Goal: Task Accomplishment & Management: Manage account settings

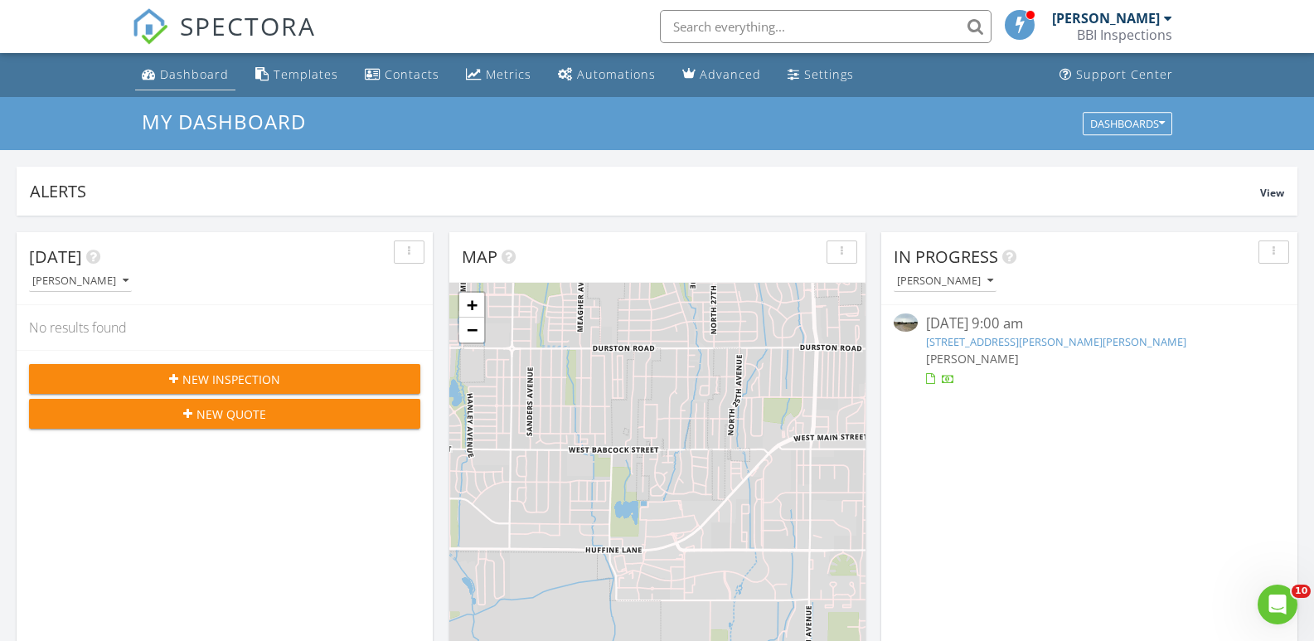
click at [182, 70] on div "Dashboard" at bounding box center [194, 74] width 69 height 16
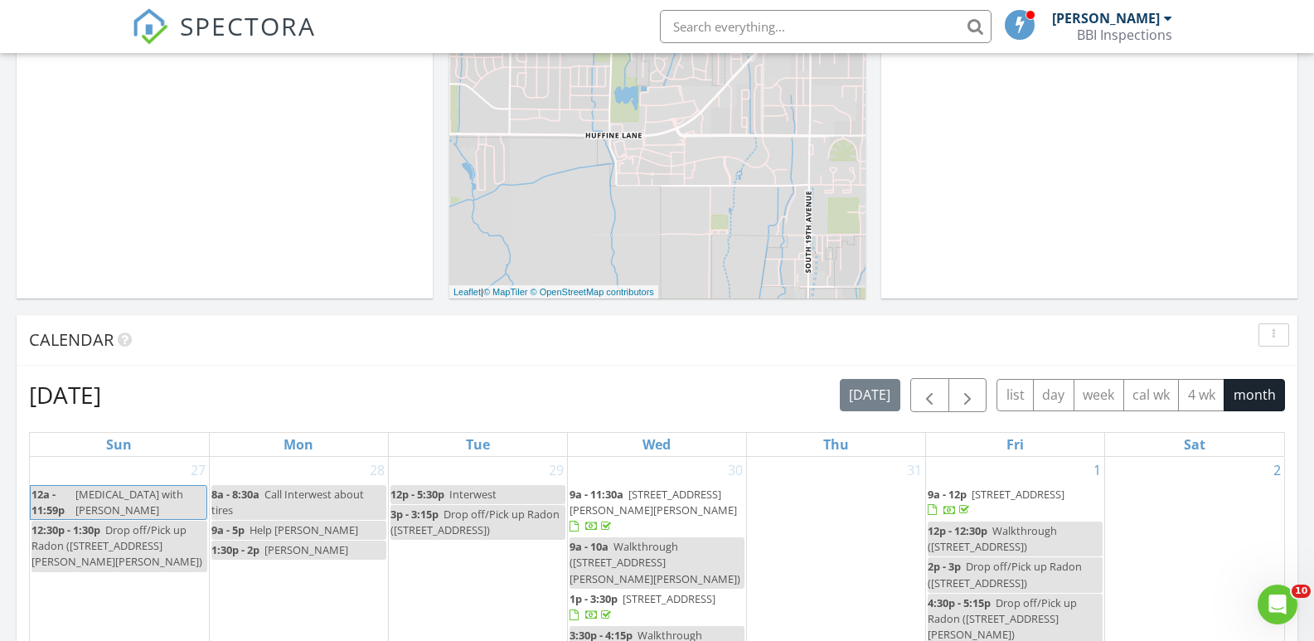
scroll to position [497, 0]
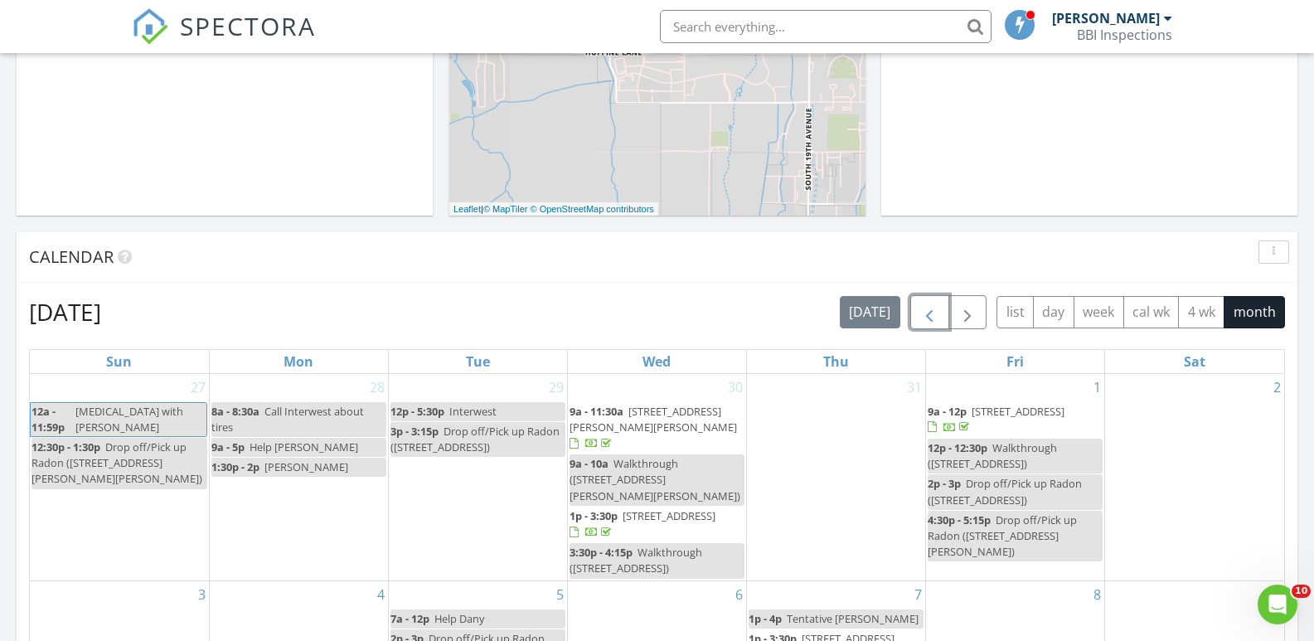
click at [911, 310] on button "button" at bounding box center [929, 312] width 39 height 34
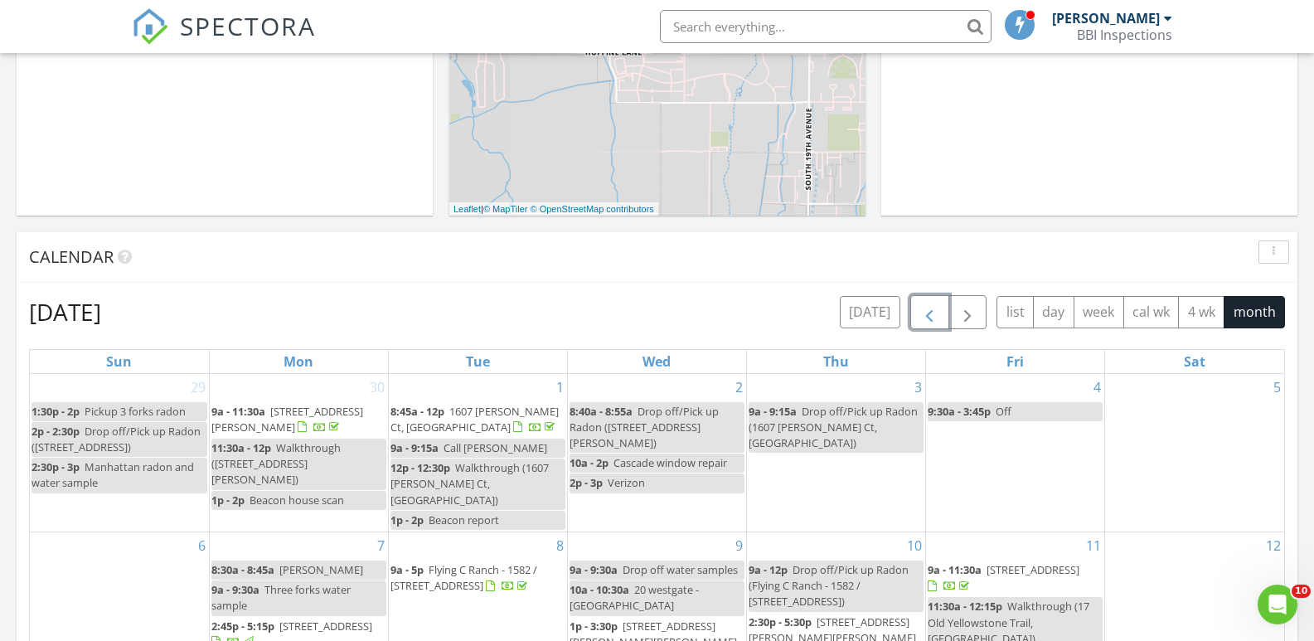
click at [927, 313] on span "button" at bounding box center [929, 313] width 20 height 20
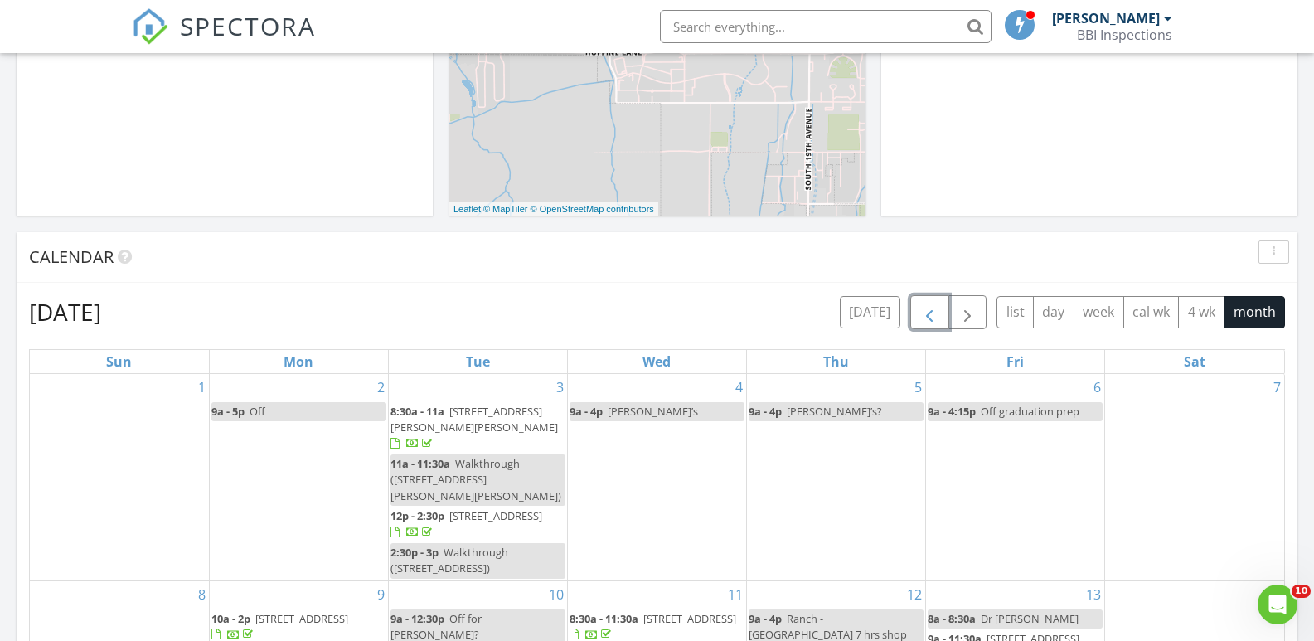
click at [927, 313] on span "button" at bounding box center [929, 313] width 20 height 20
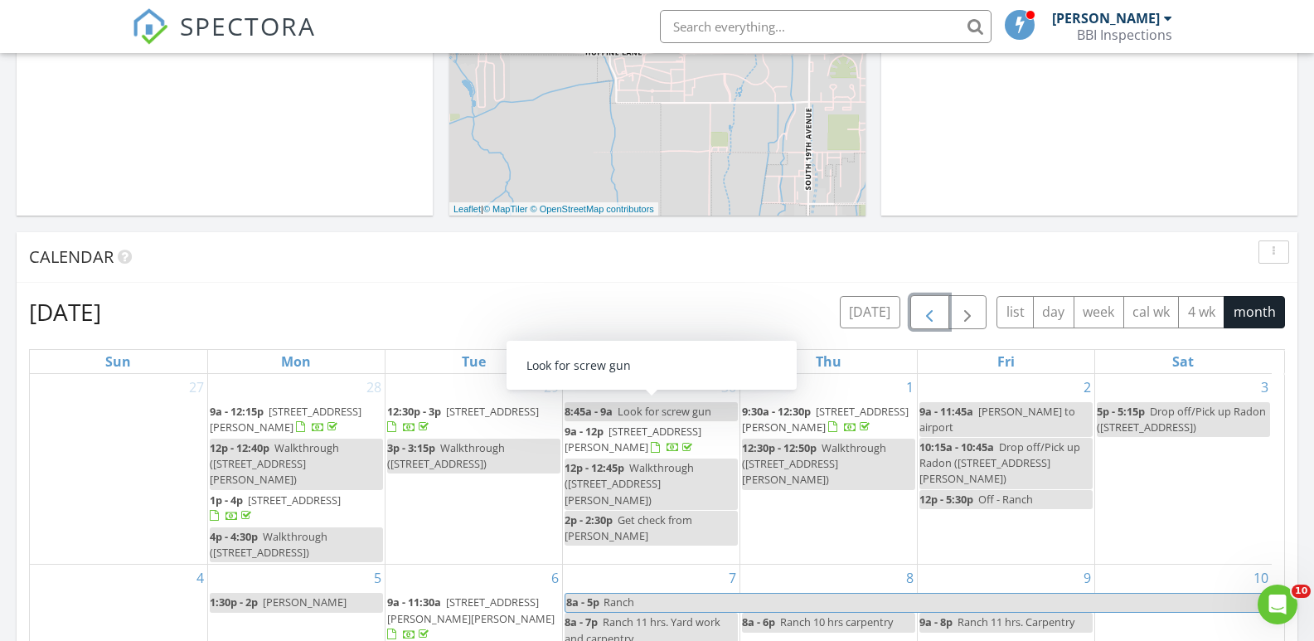
scroll to position [0, 0]
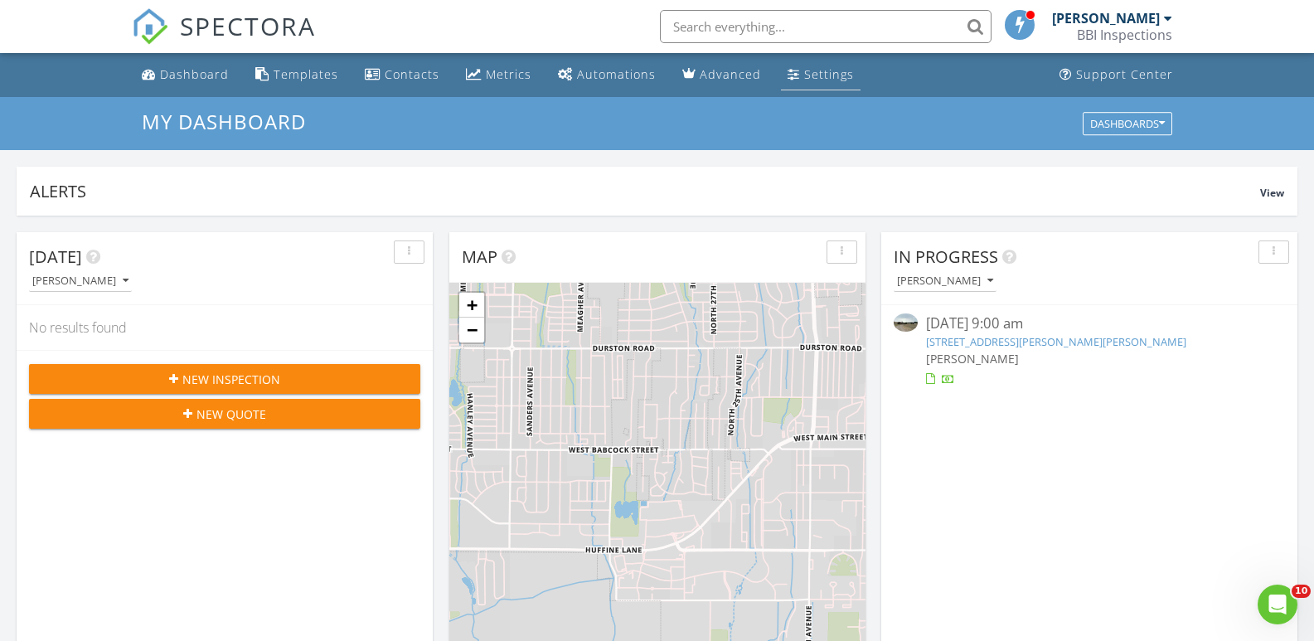
click at [804, 71] on div "Settings" at bounding box center [829, 74] width 50 height 16
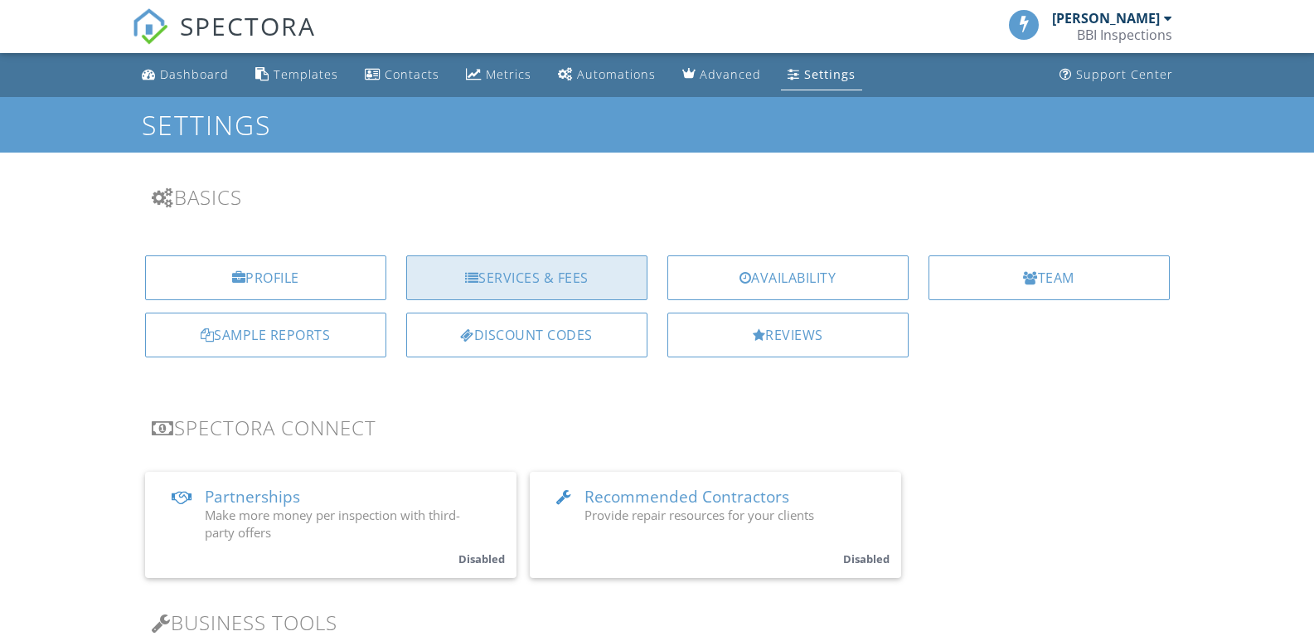
click at [522, 283] on div "Services & Fees" at bounding box center [526, 277] width 241 height 45
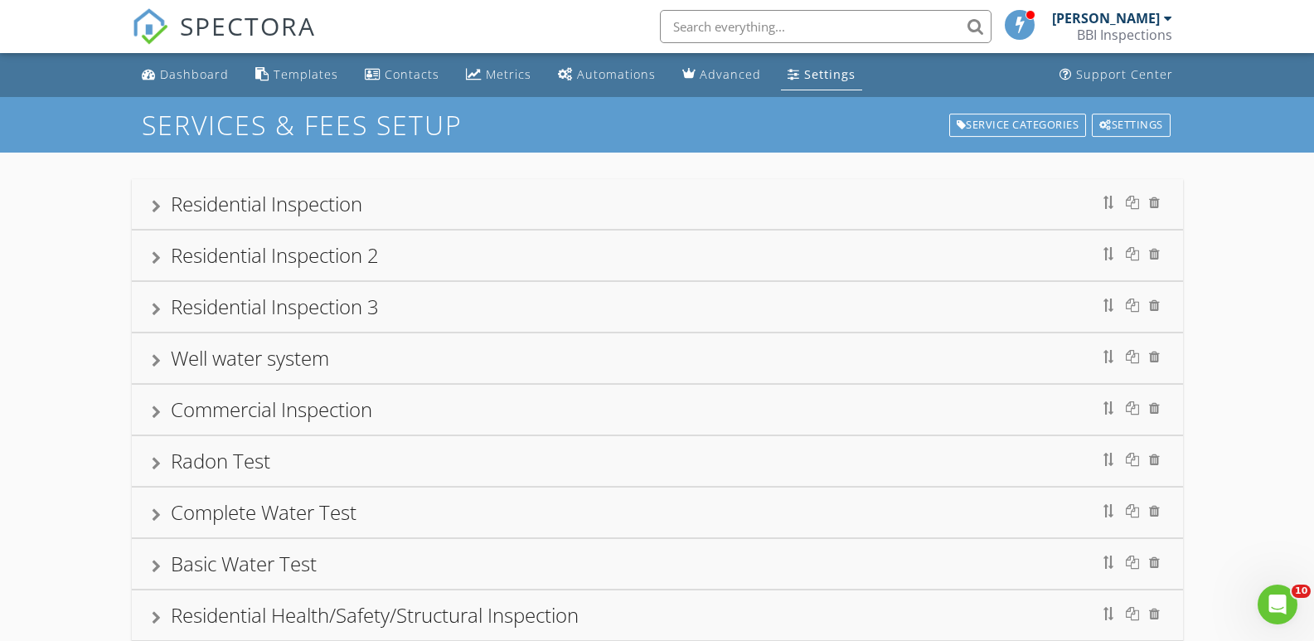
click at [1161, 21] on div "[PERSON_NAME]" at bounding box center [1112, 18] width 120 height 17
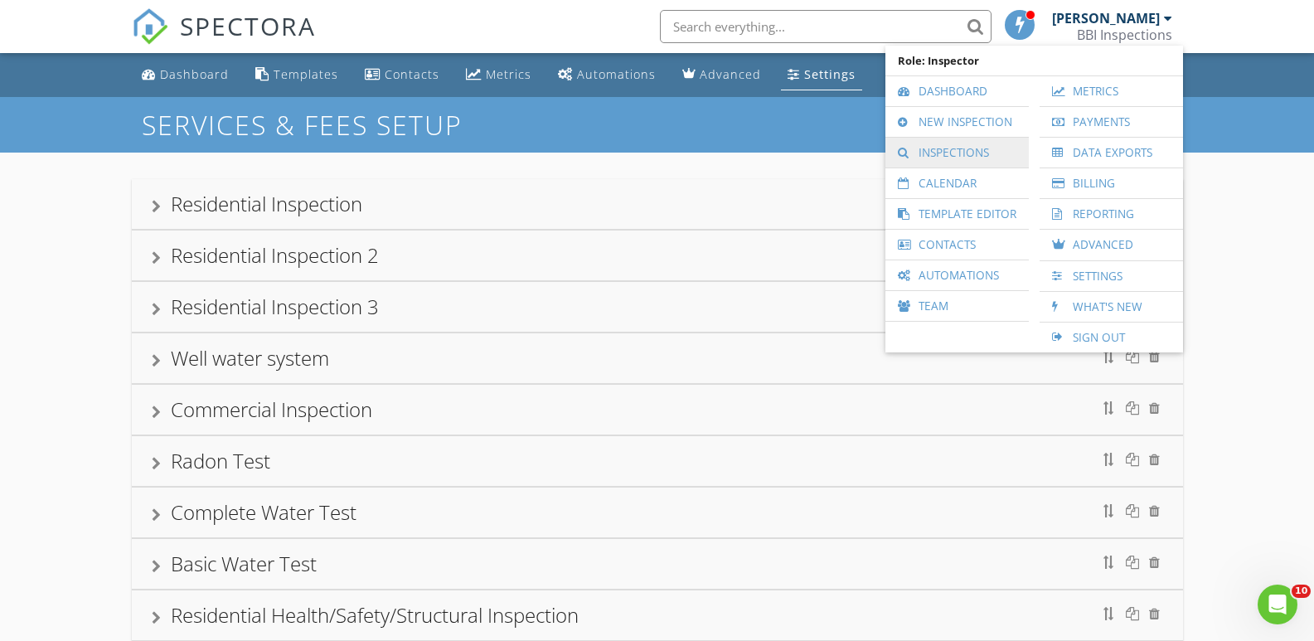
click at [977, 147] on link "Inspections" at bounding box center [957, 153] width 127 height 30
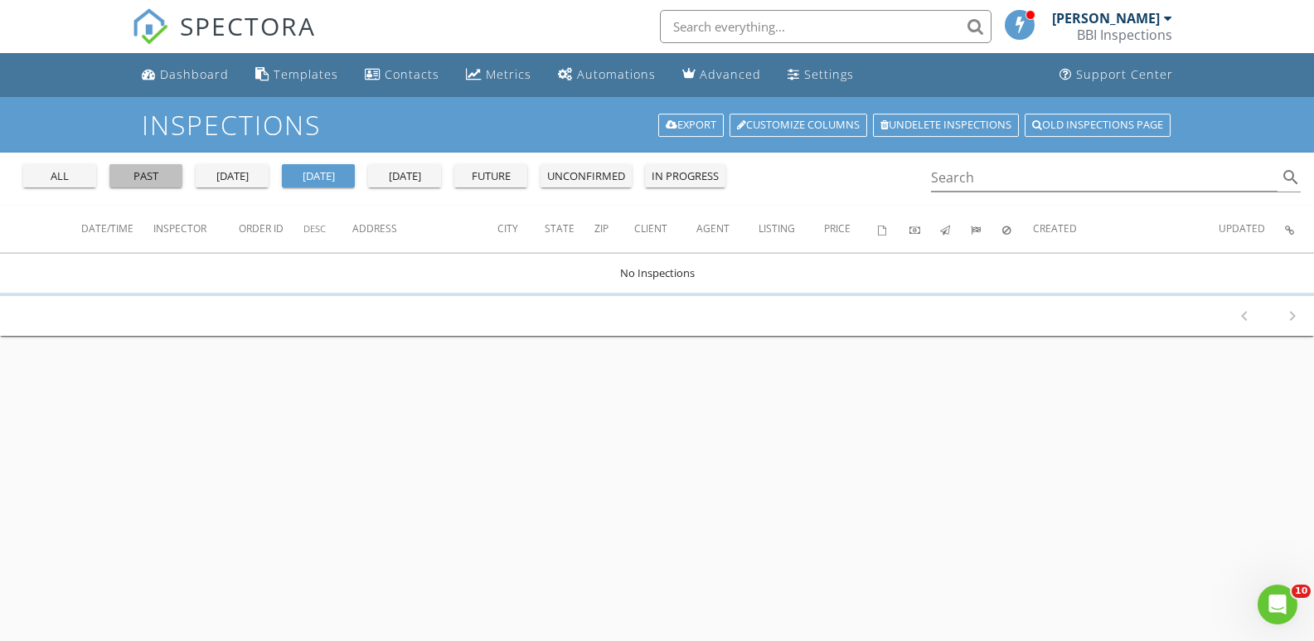
click at [138, 172] on div "past" at bounding box center [146, 176] width 60 height 17
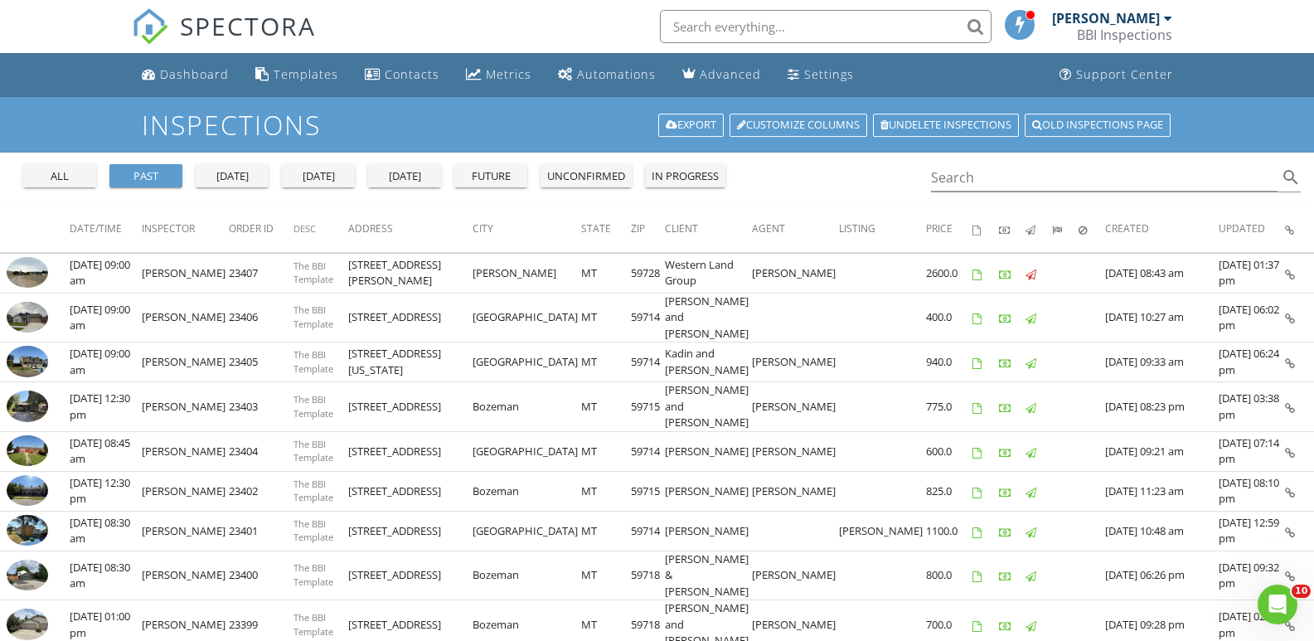
click at [75, 180] on div "all" at bounding box center [60, 176] width 60 height 17
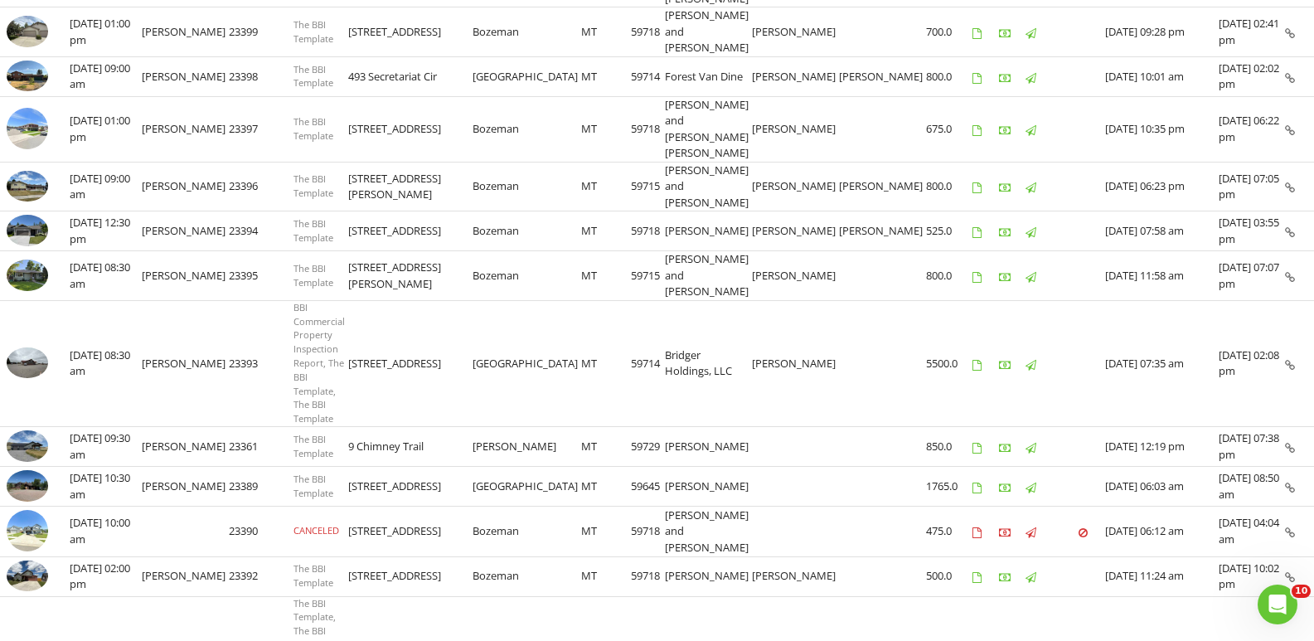
scroll to position [847, 0]
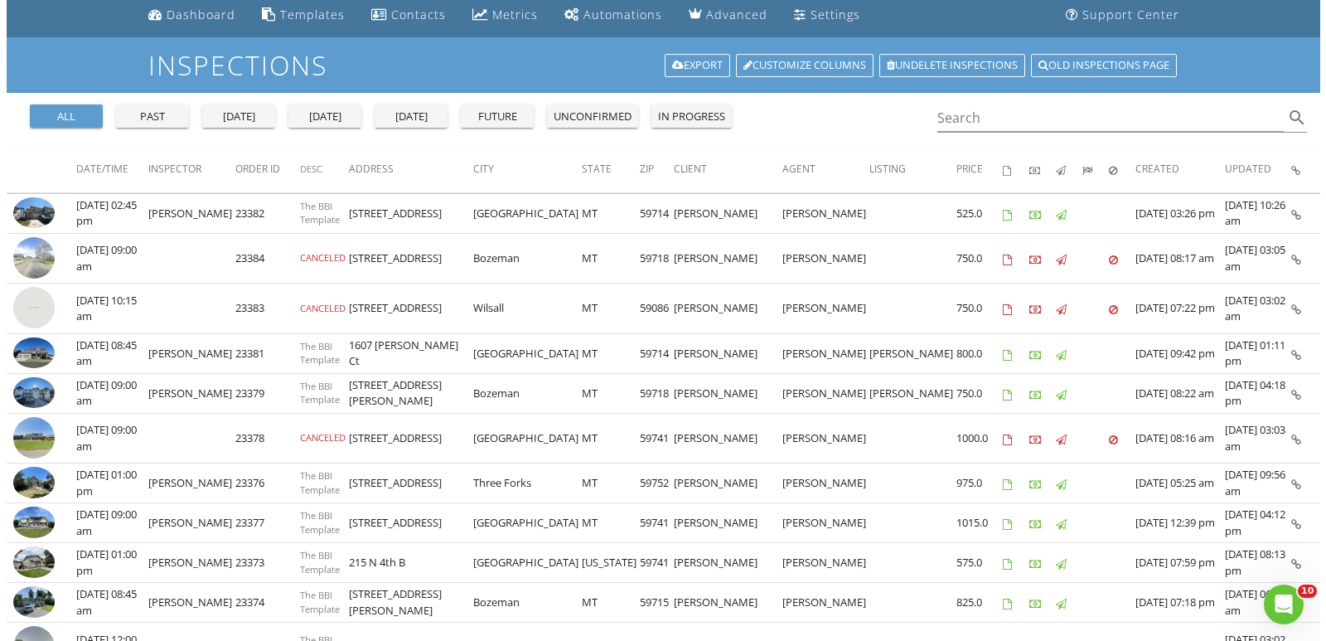
scroll to position [0, 0]
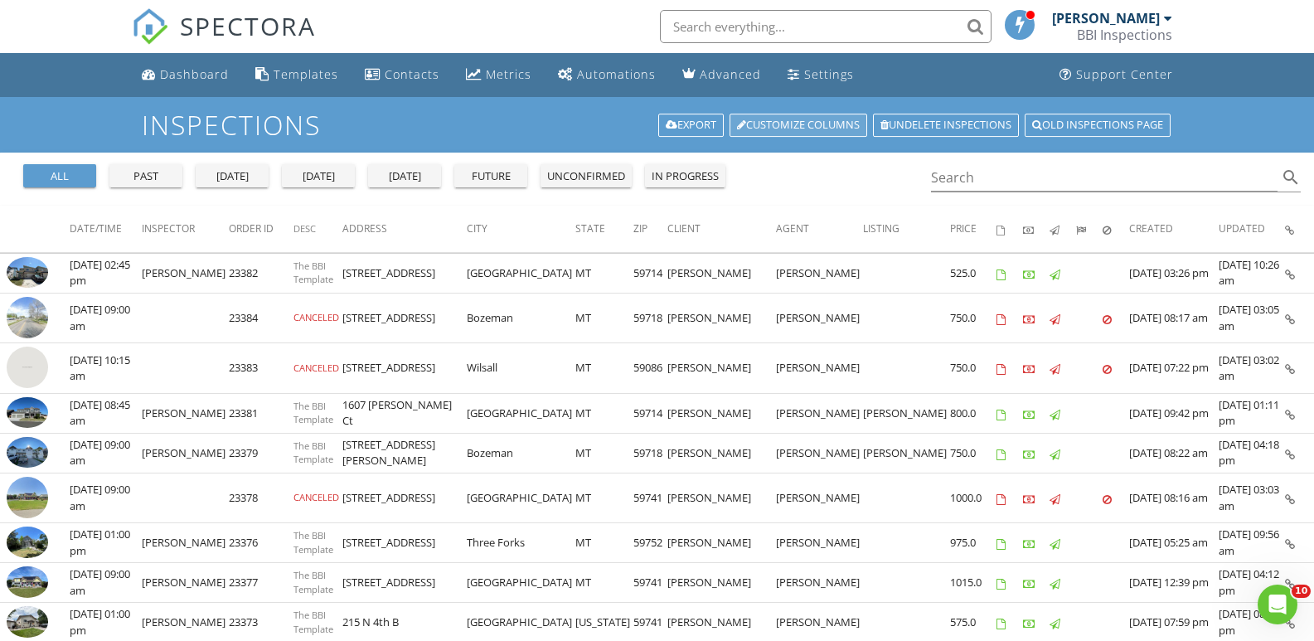
click at [785, 123] on link "Customize Columns" at bounding box center [799, 125] width 138 height 23
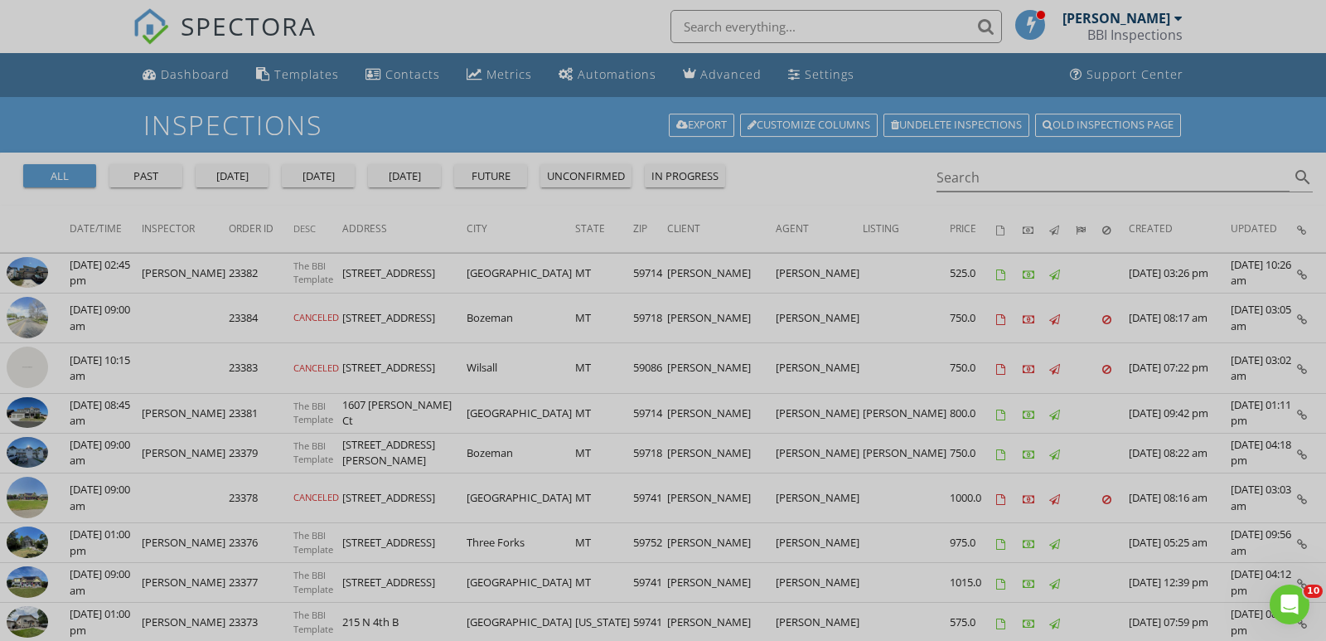
click at [540, 31] on div at bounding box center [663, 320] width 1326 height 641
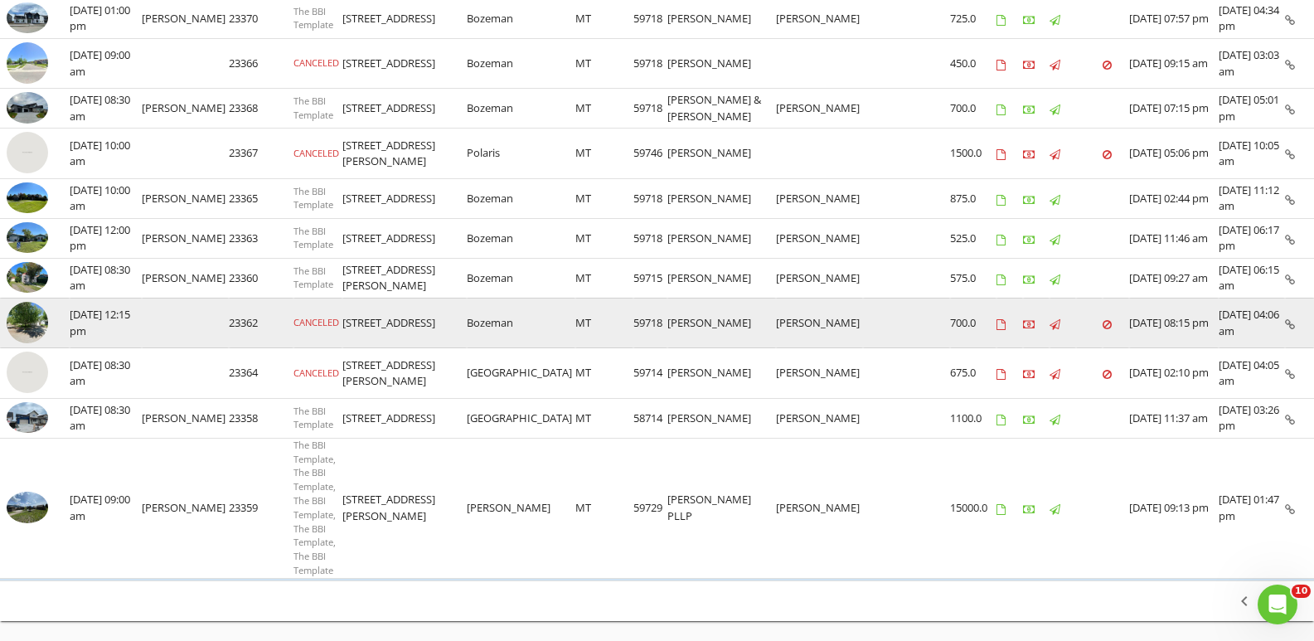
scroll to position [876, 0]
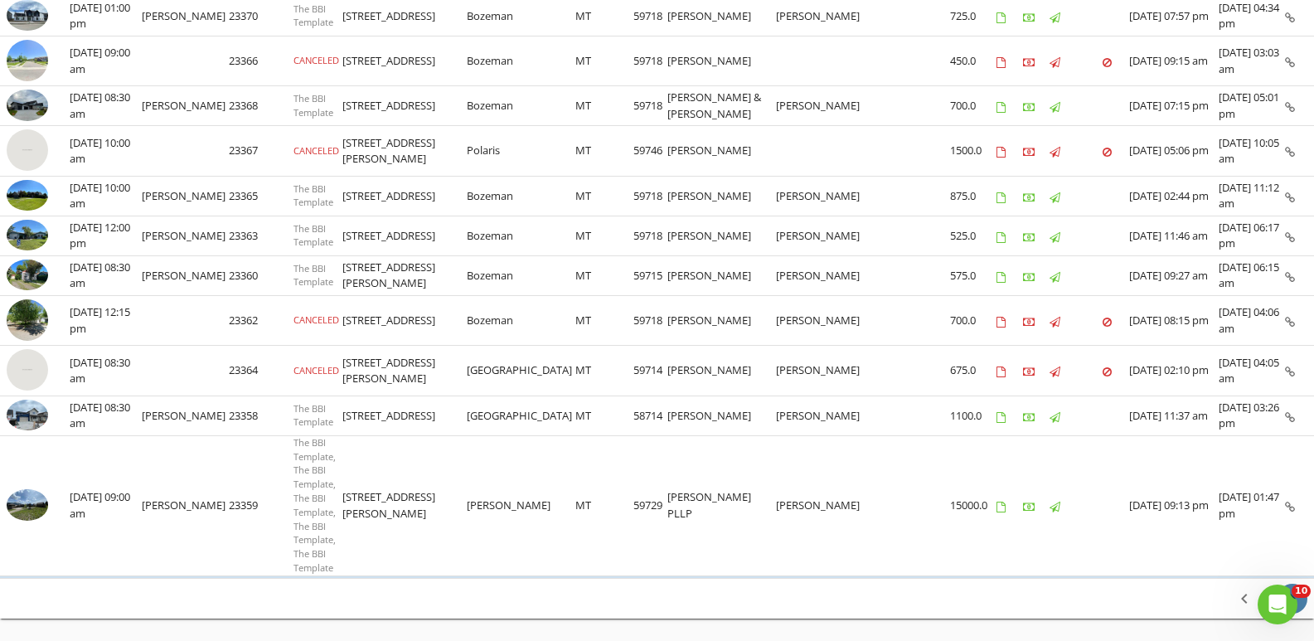
click at [1292, 589] on icon "chevron_right" at bounding box center [1292, 599] width 20 height 20
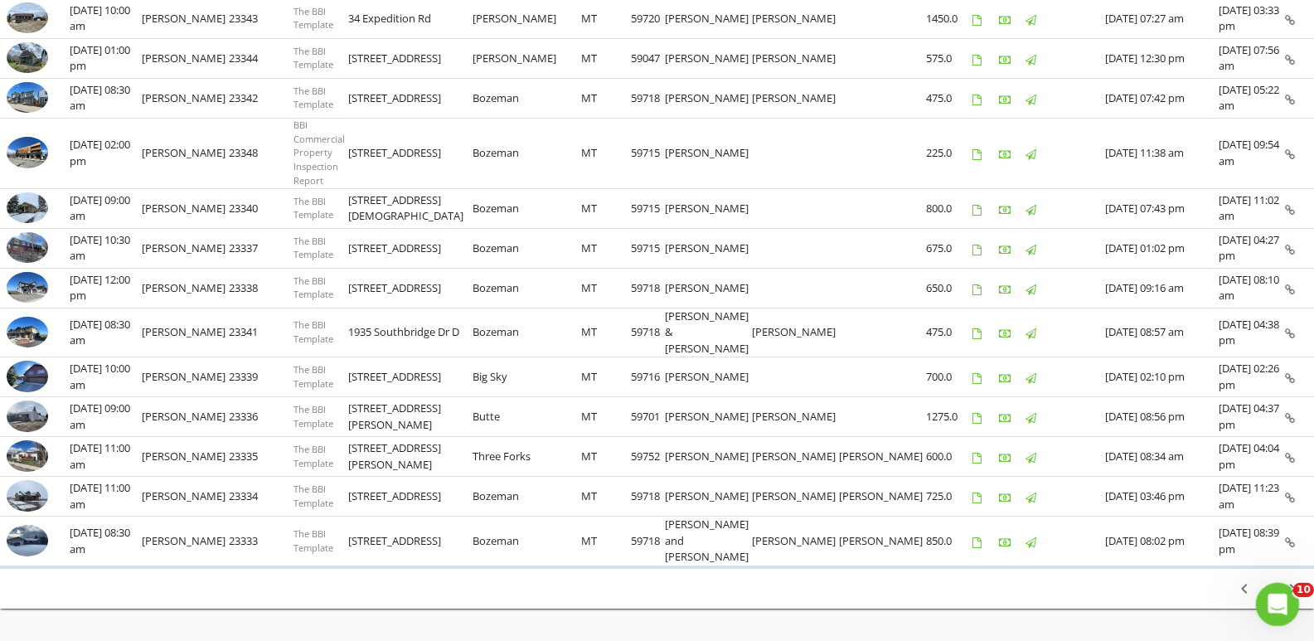
scroll to position [781, 0]
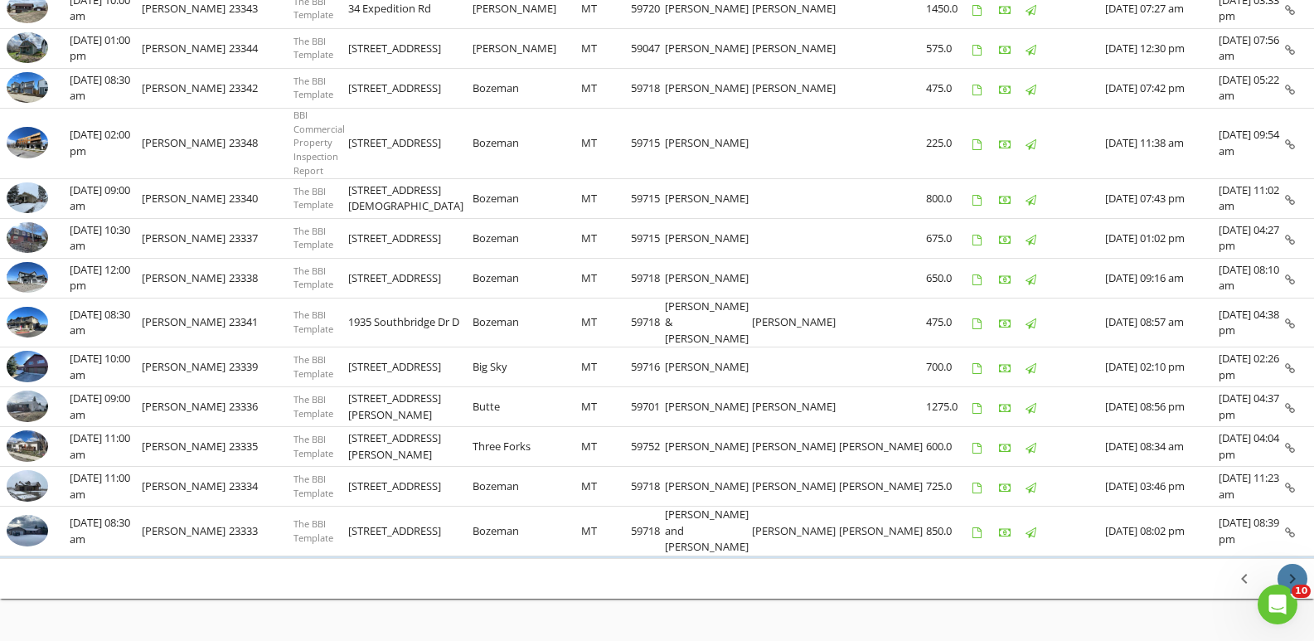
click at [1293, 569] on icon "chevron_right" at bounding box center [1292, 579] width 20 height 20
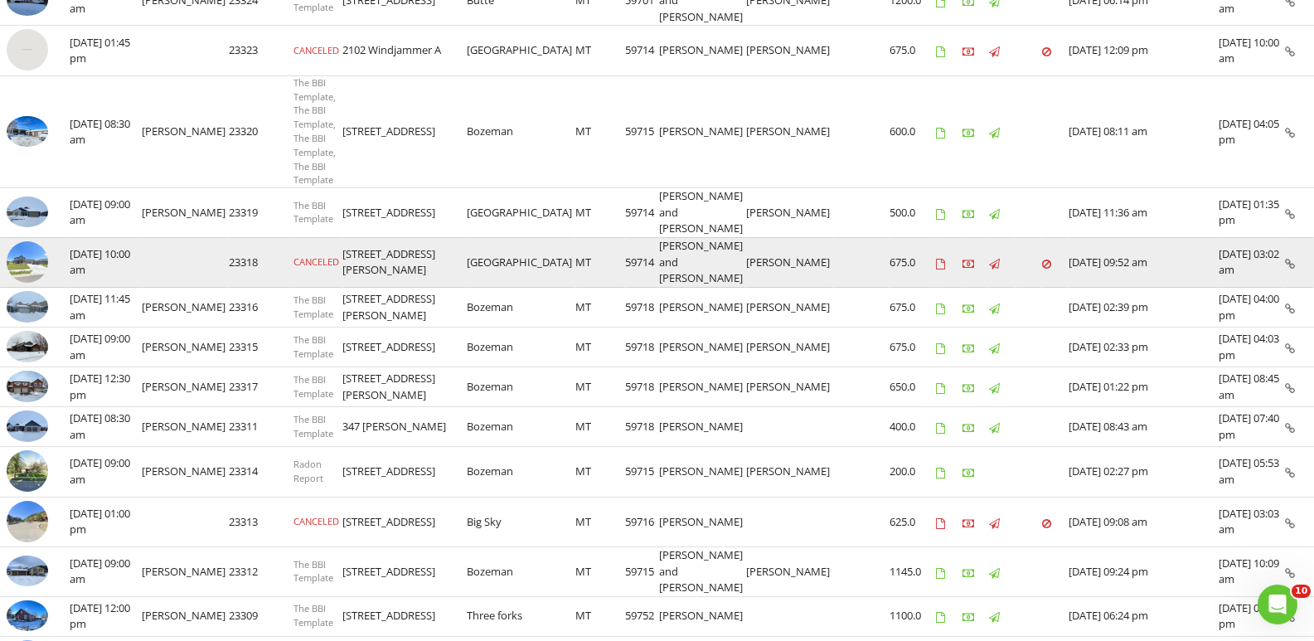
scroll to position [812, 0]
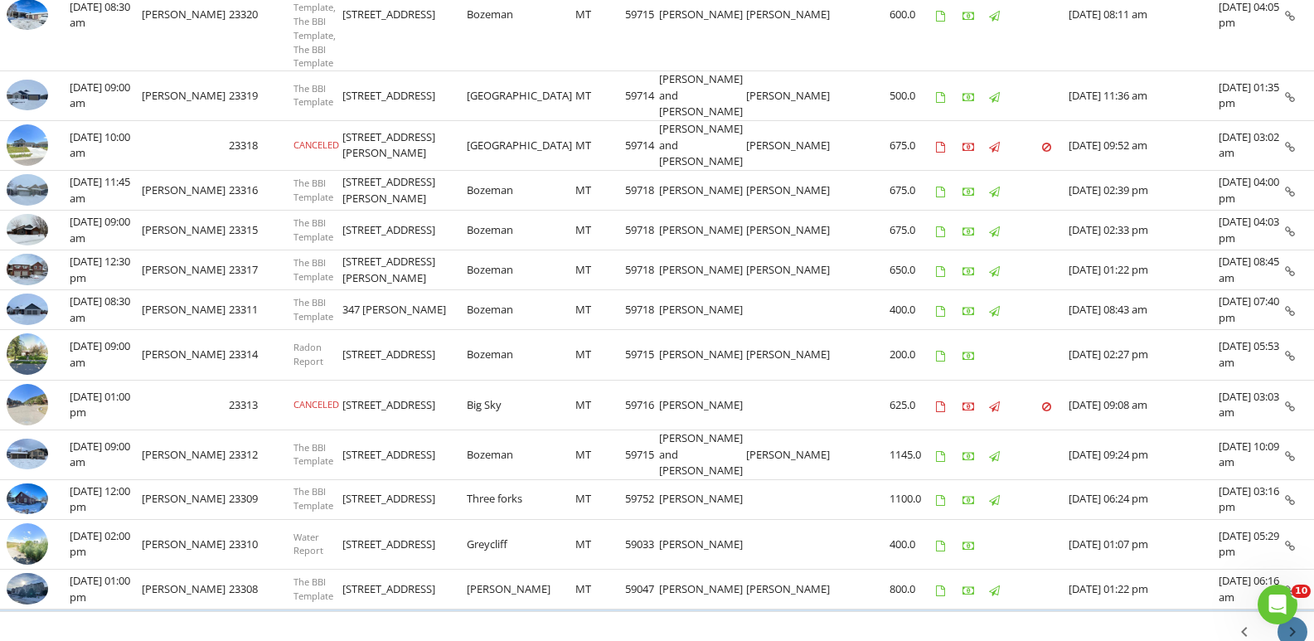
click at [1298, 622] on icon "chevron_right" at bounding box center [1292, 632] width 20 height 20
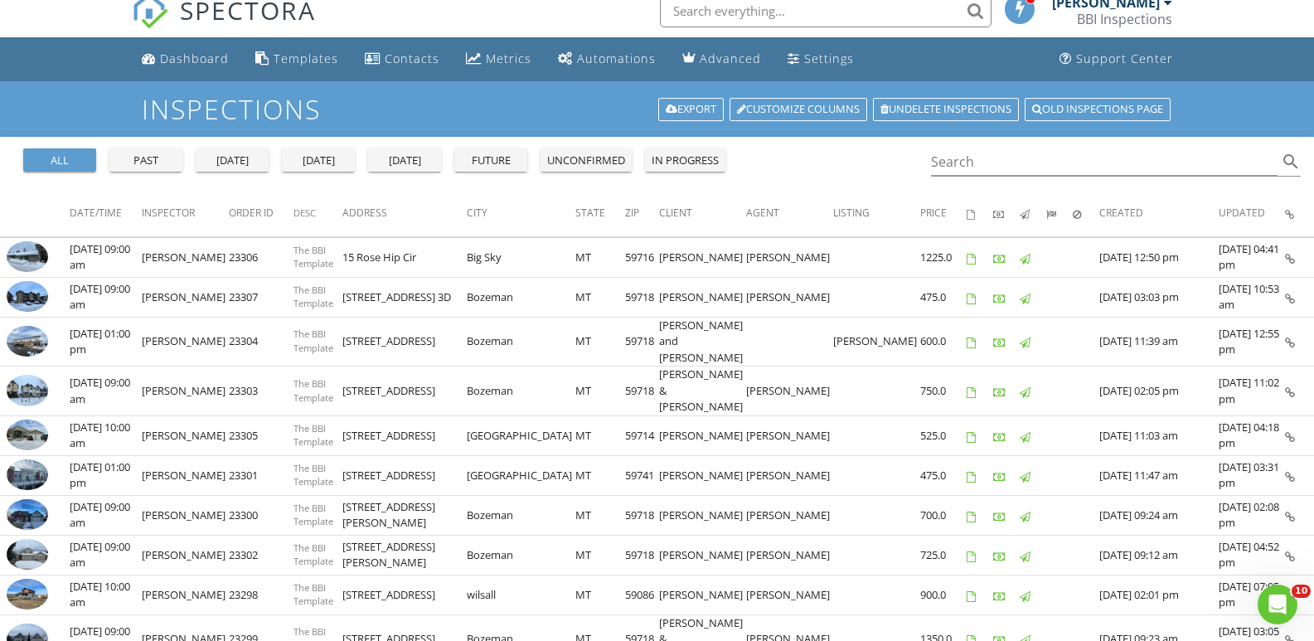
scroll to position [0, 0]
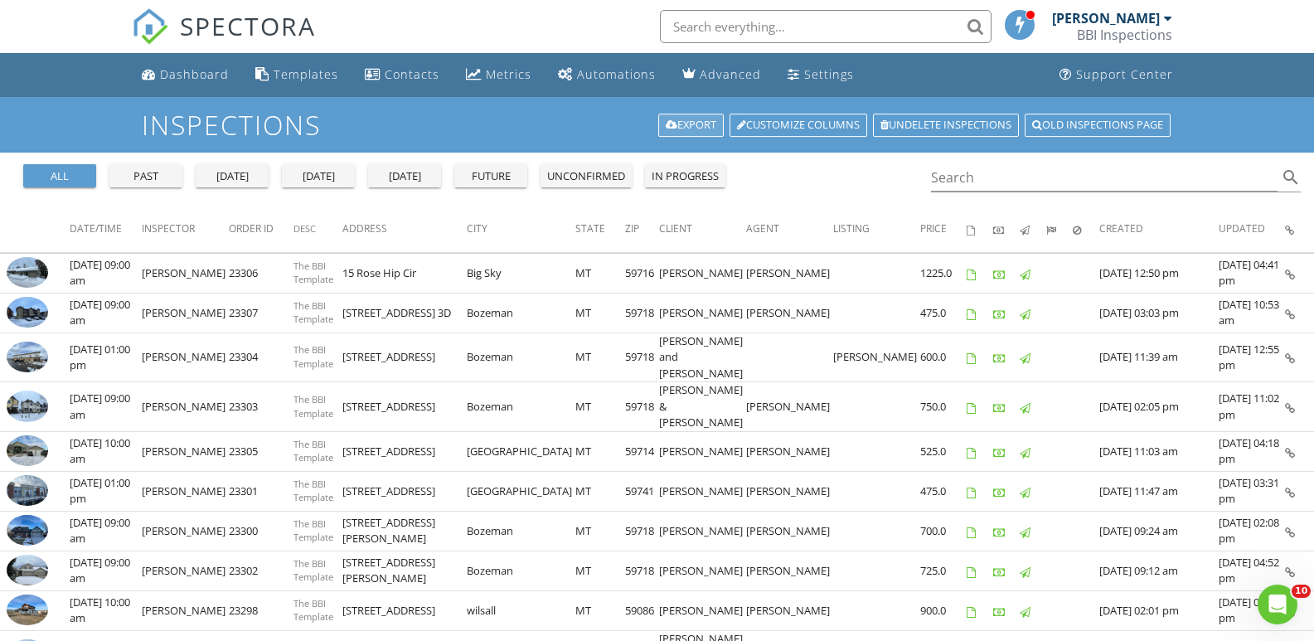
click at [676, 124] on link "Export" at bounding box center [690, 125] width 65 height 23
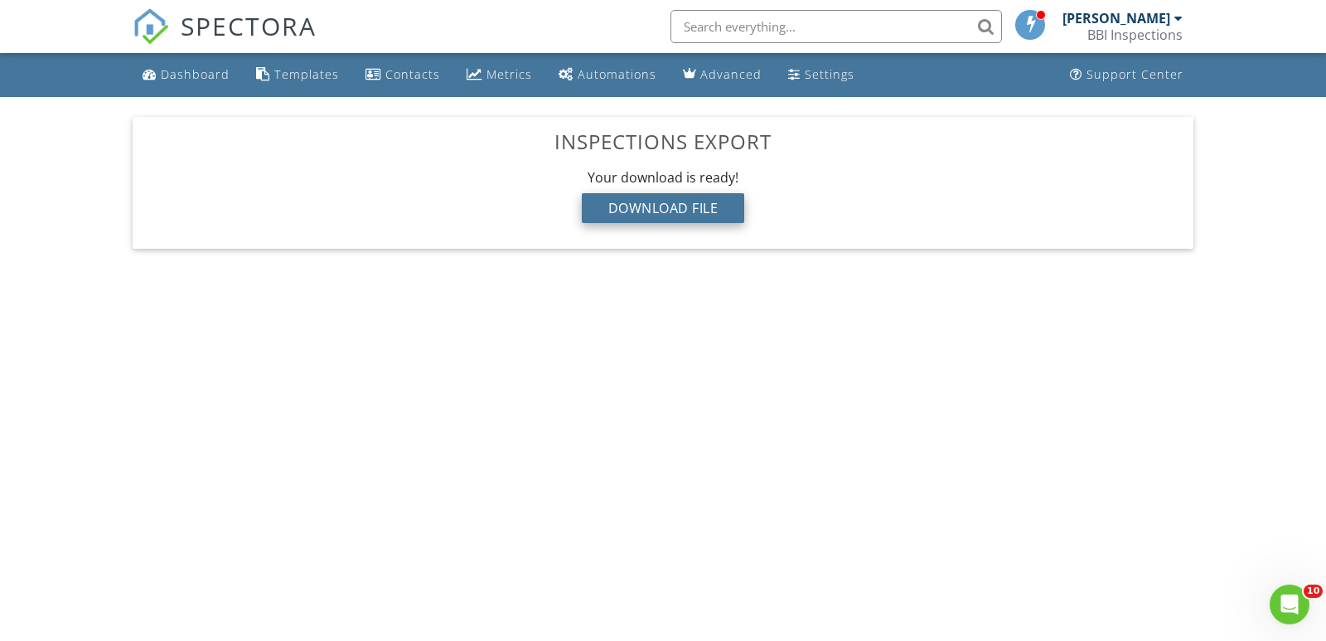
click at [691, 210] on div "Download File" at bounding box center [663, 208] width 163 height 30
